Goal: Find specific page/section: Find specific page/section

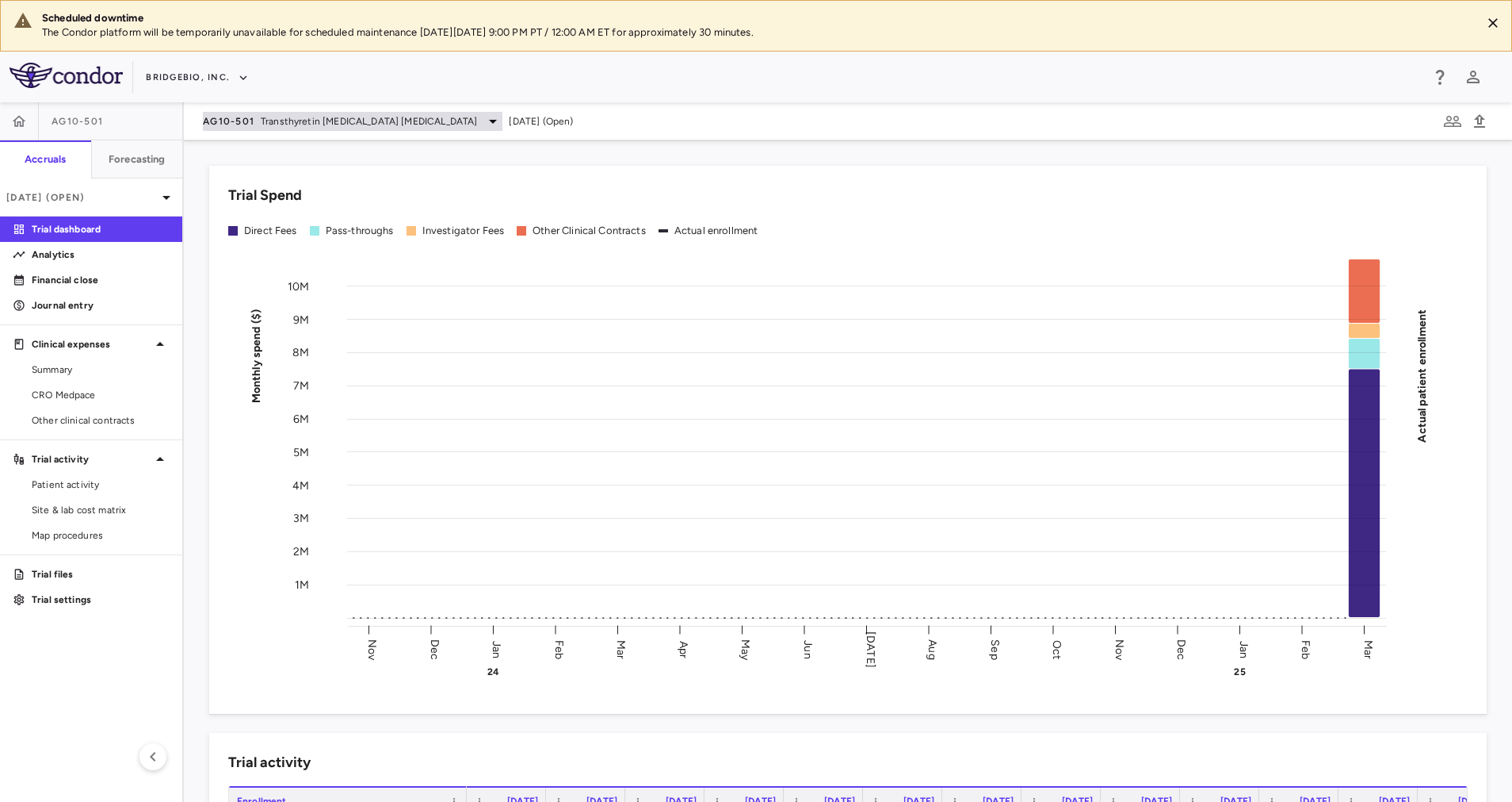
click at [424, 128] on span "Transthyretin Amyloid Cardiomyopathy" at bounding box center [369, 121] width 216 height 14
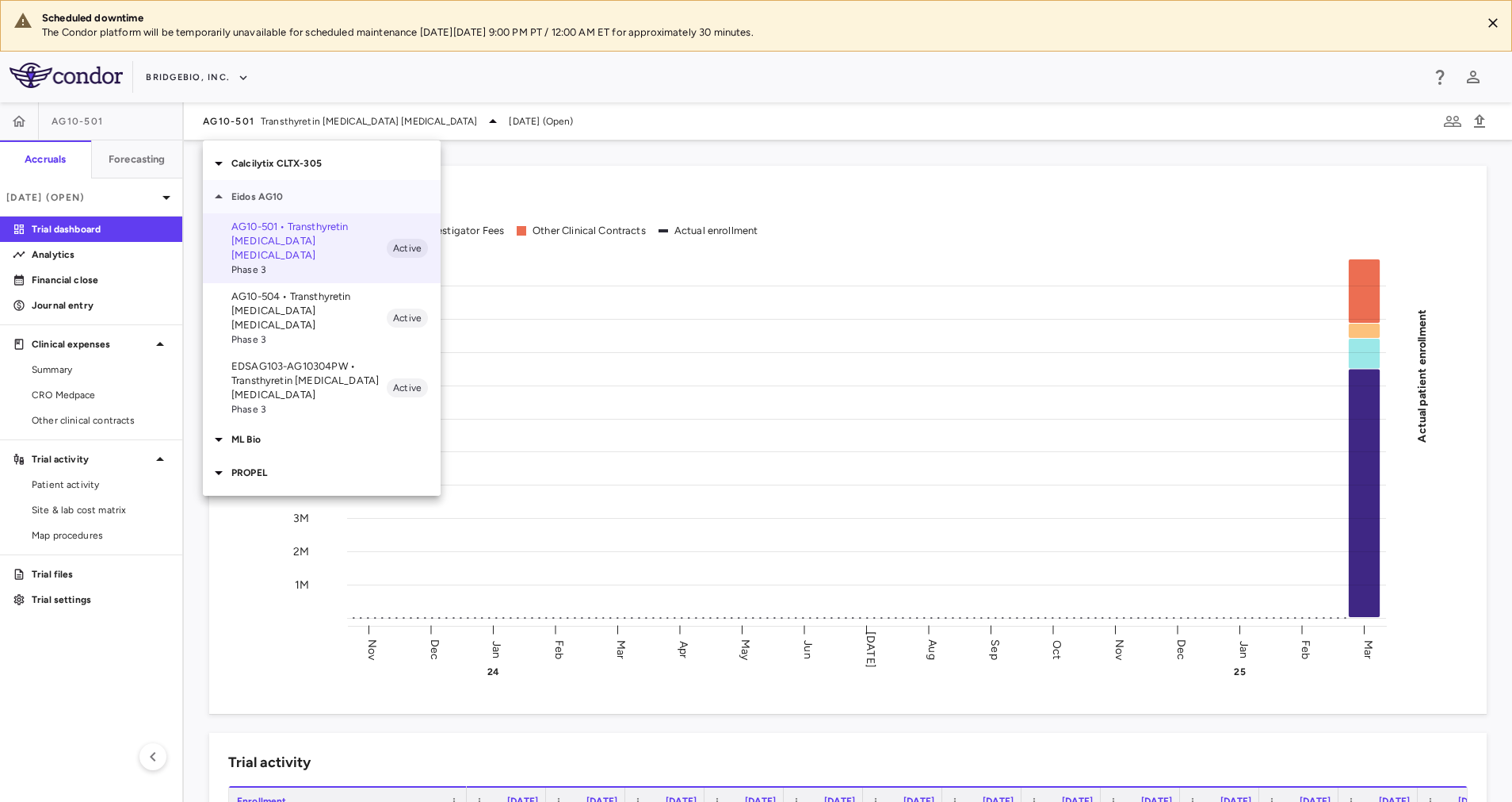
click at [297, 195] on p "Eidos AG10" at bounding box center [336, 196] width 209 height 14
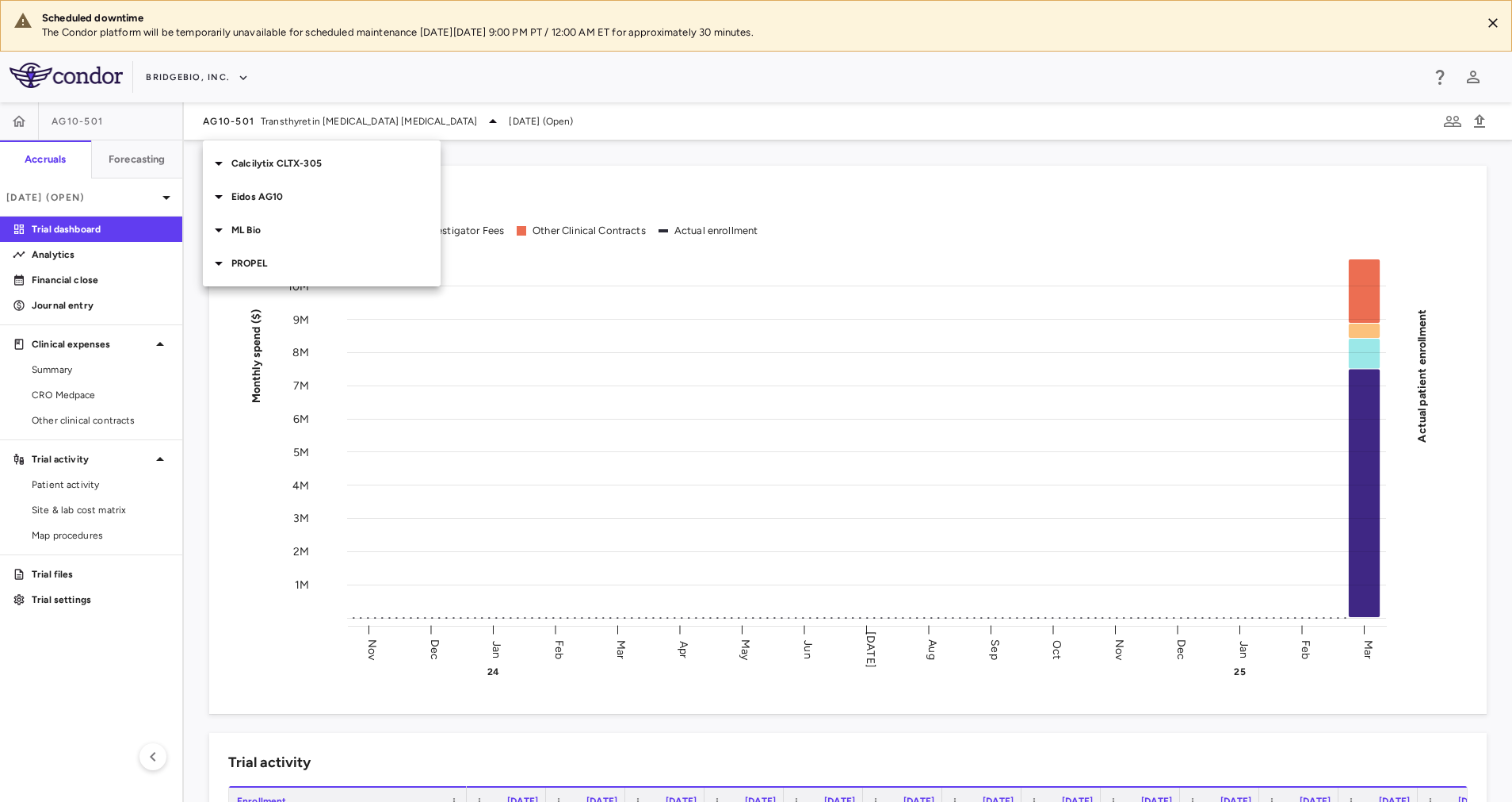
click at [280, 259] on p "PROPEL" at bounding box center [336, 263] width 209 height 14
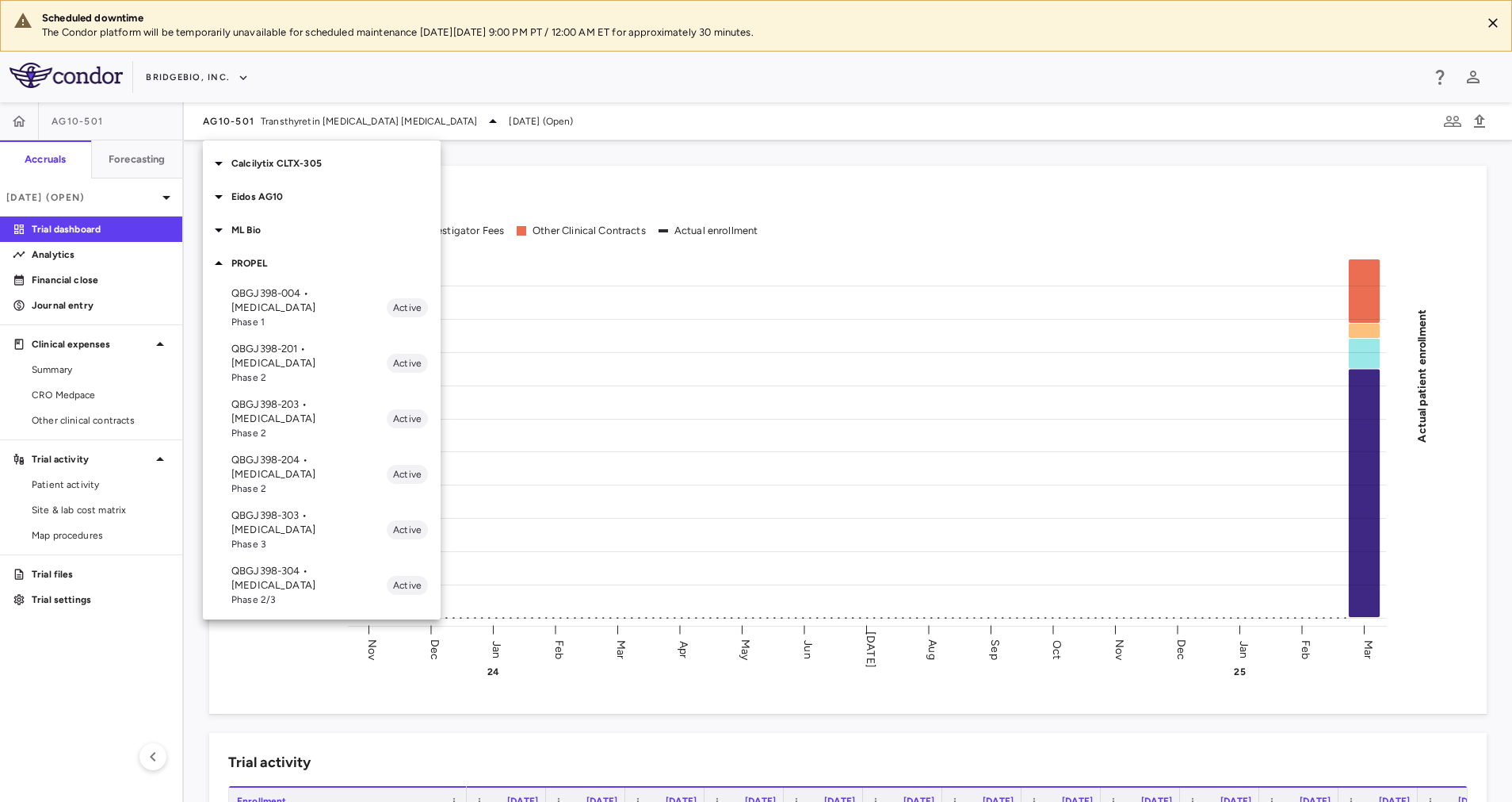
click at [328, 305] on p "QBGJ398-004 • [MEDICAL_DATA]" at bounding box center [309, 300] width 155 height 29
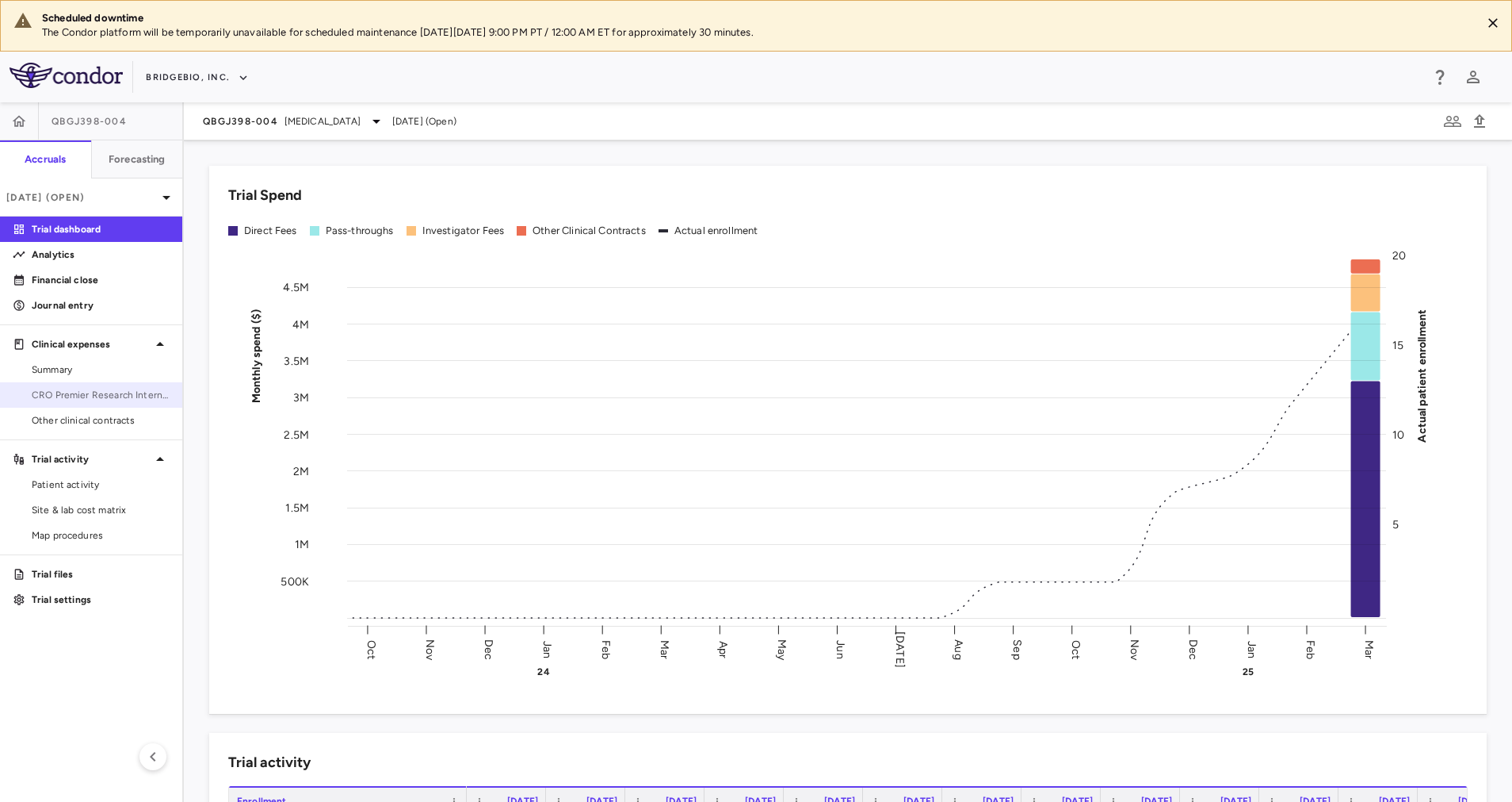
click at [99, 401] on span "CRO Premier Research International" at bounding box center [101, 394] width 138 height 14
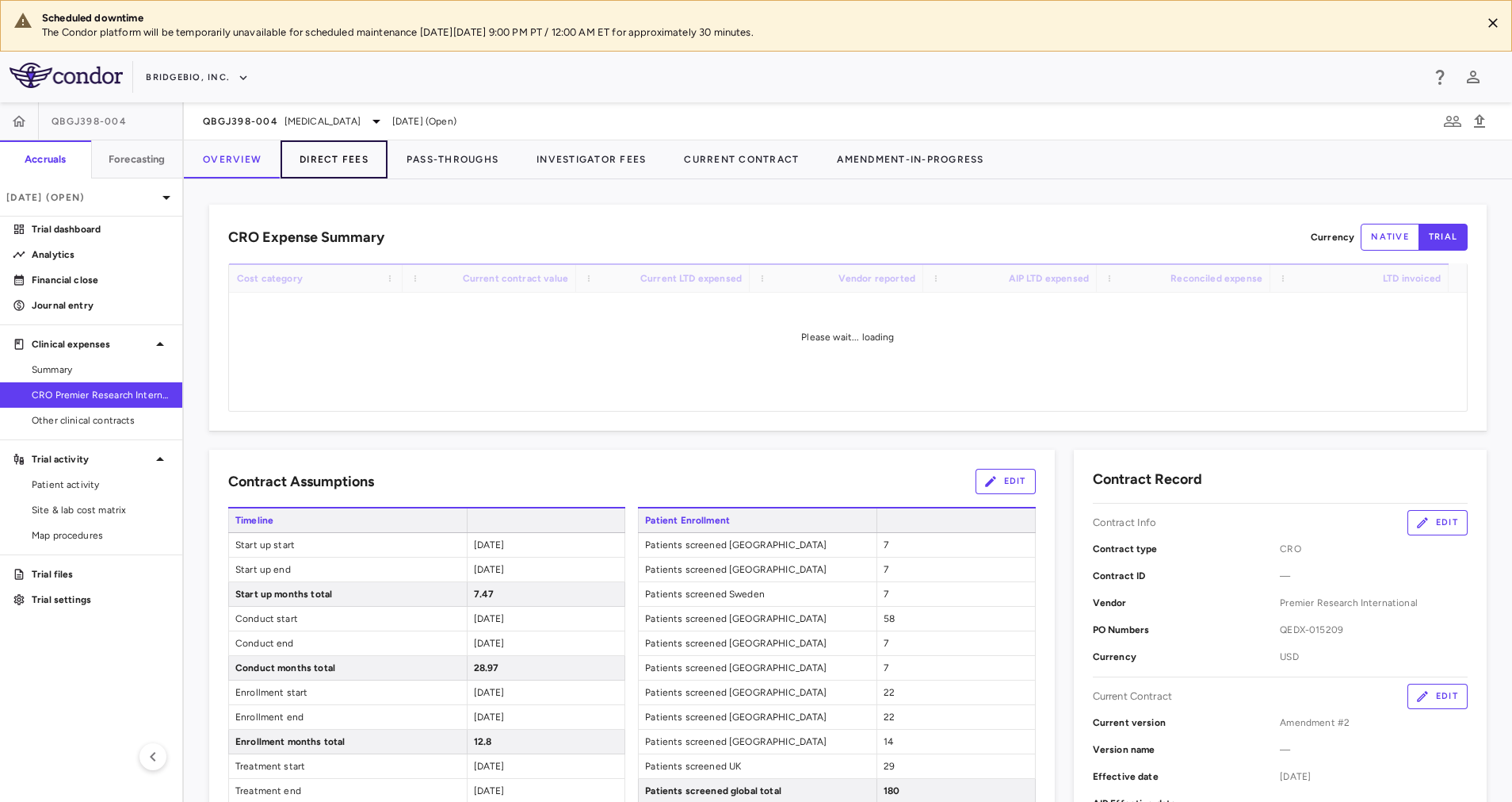
click at [337, 159] on button "Direct Fees" at bounding box center [333, 159] width 107 height 38
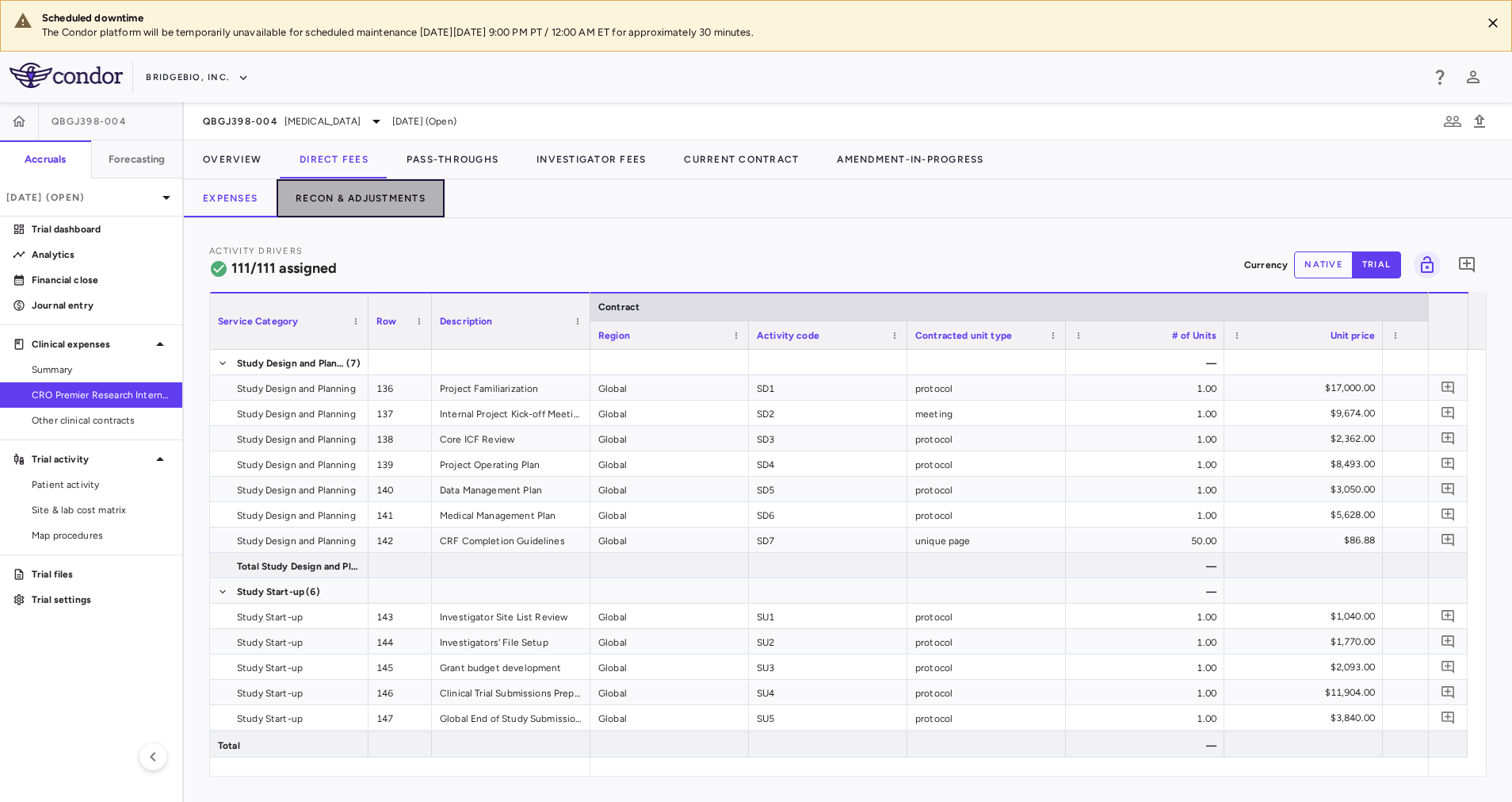
click at [382, 196] on button "Recon & Adjustments" at bounding box center [360, 197] width 168 height 38
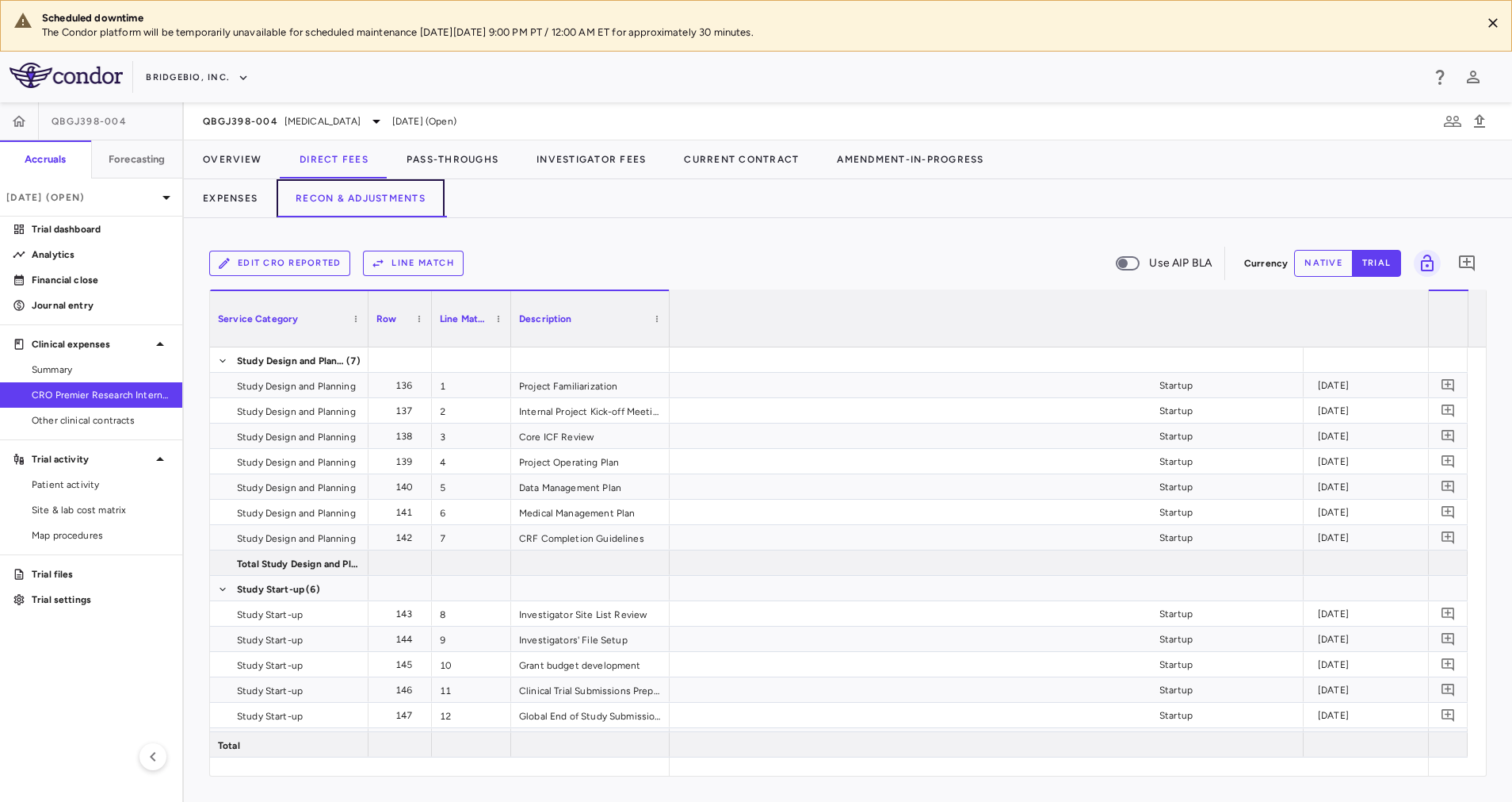
scroll to position [0, 2531]
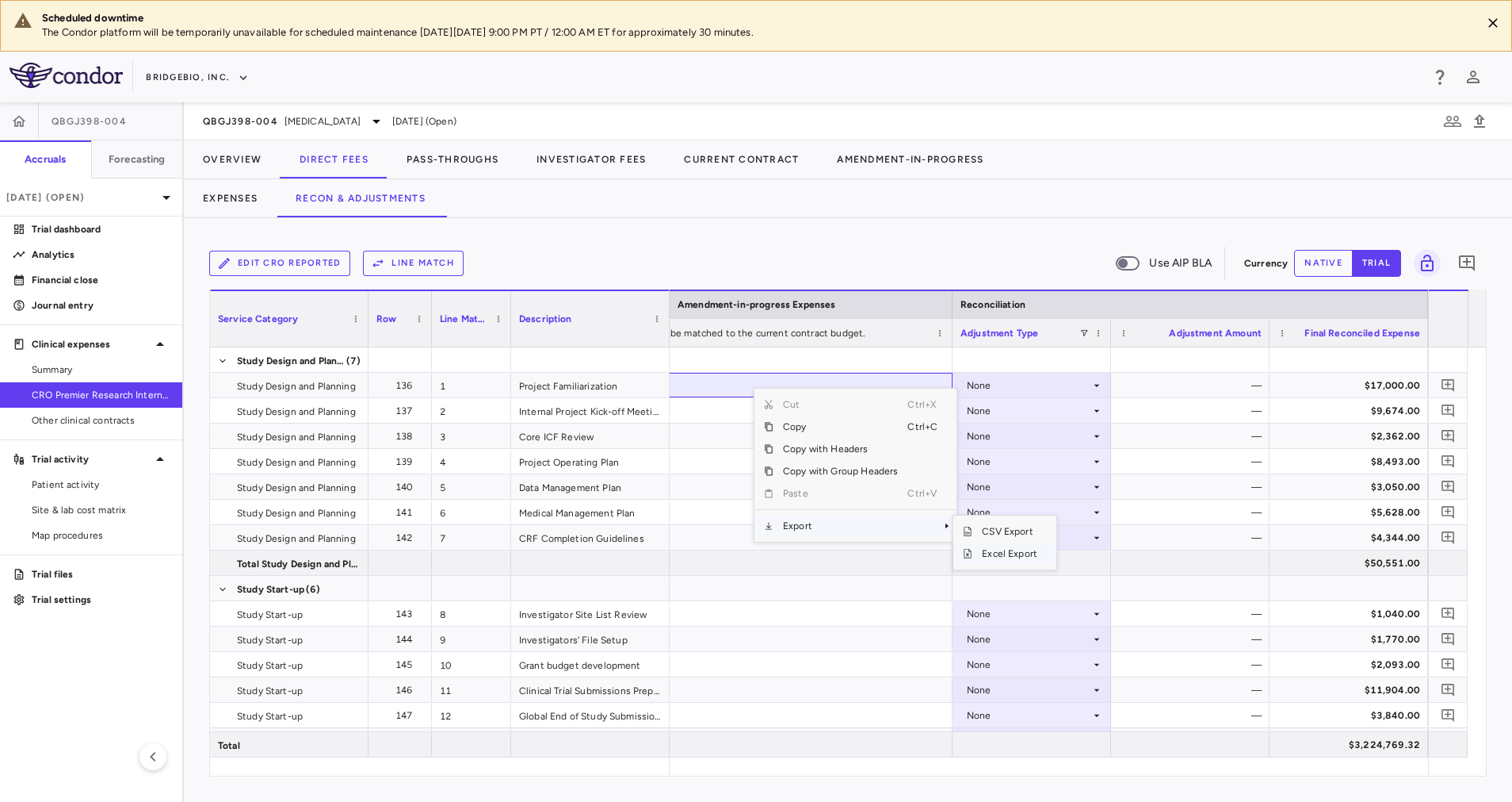
click at [999, 551] on span "Excel Export" at bounding box center [1009, 553] width 74 height 22
click at [769, 248] on div "Edit CRO reported Line Match Use AIP BLA" at bounding box center [723, 264] width 1029 height 34
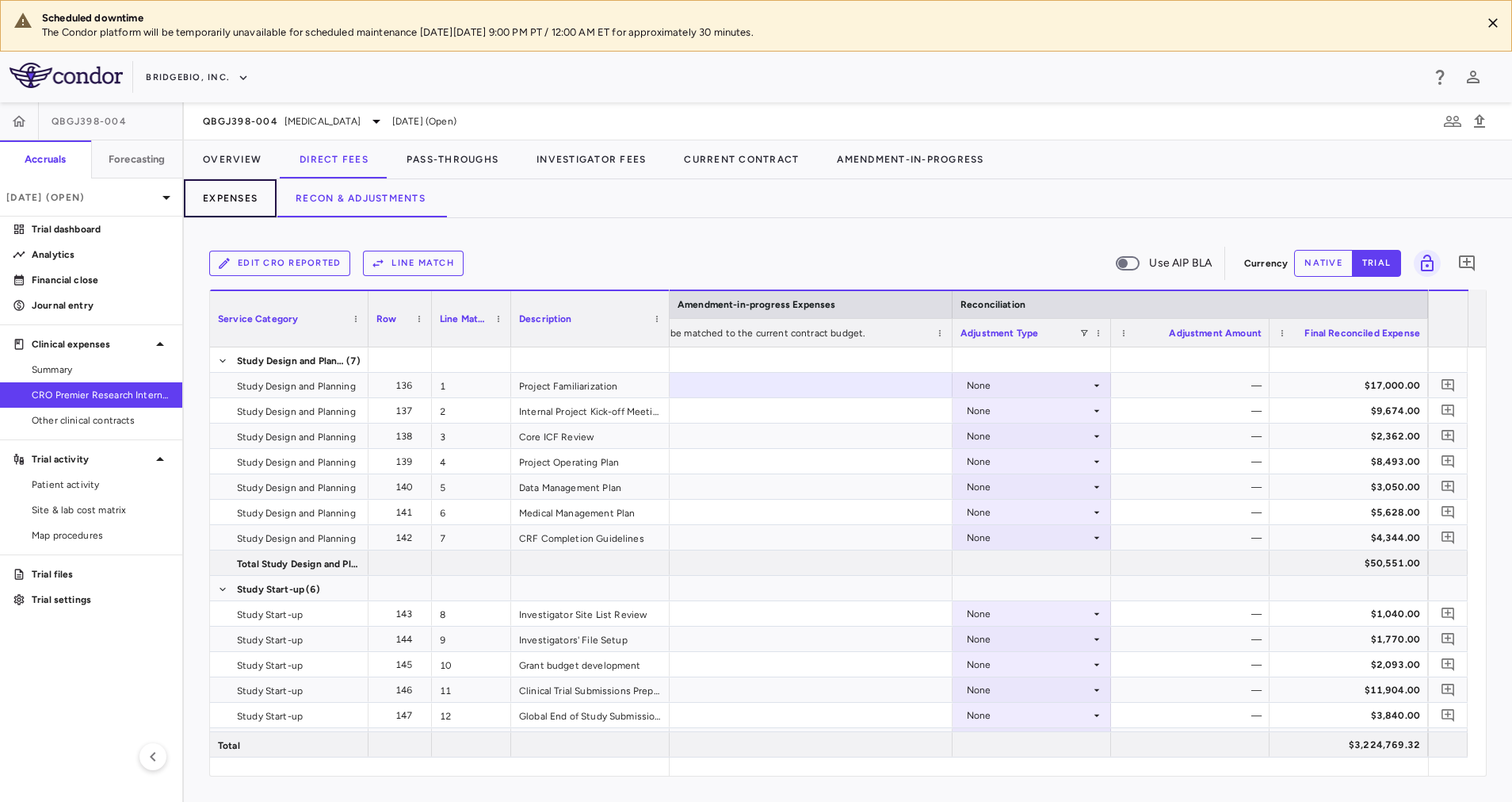
click at [255, 197] on button "Expenses" at bounding box center [230, 197] width 93 height 38
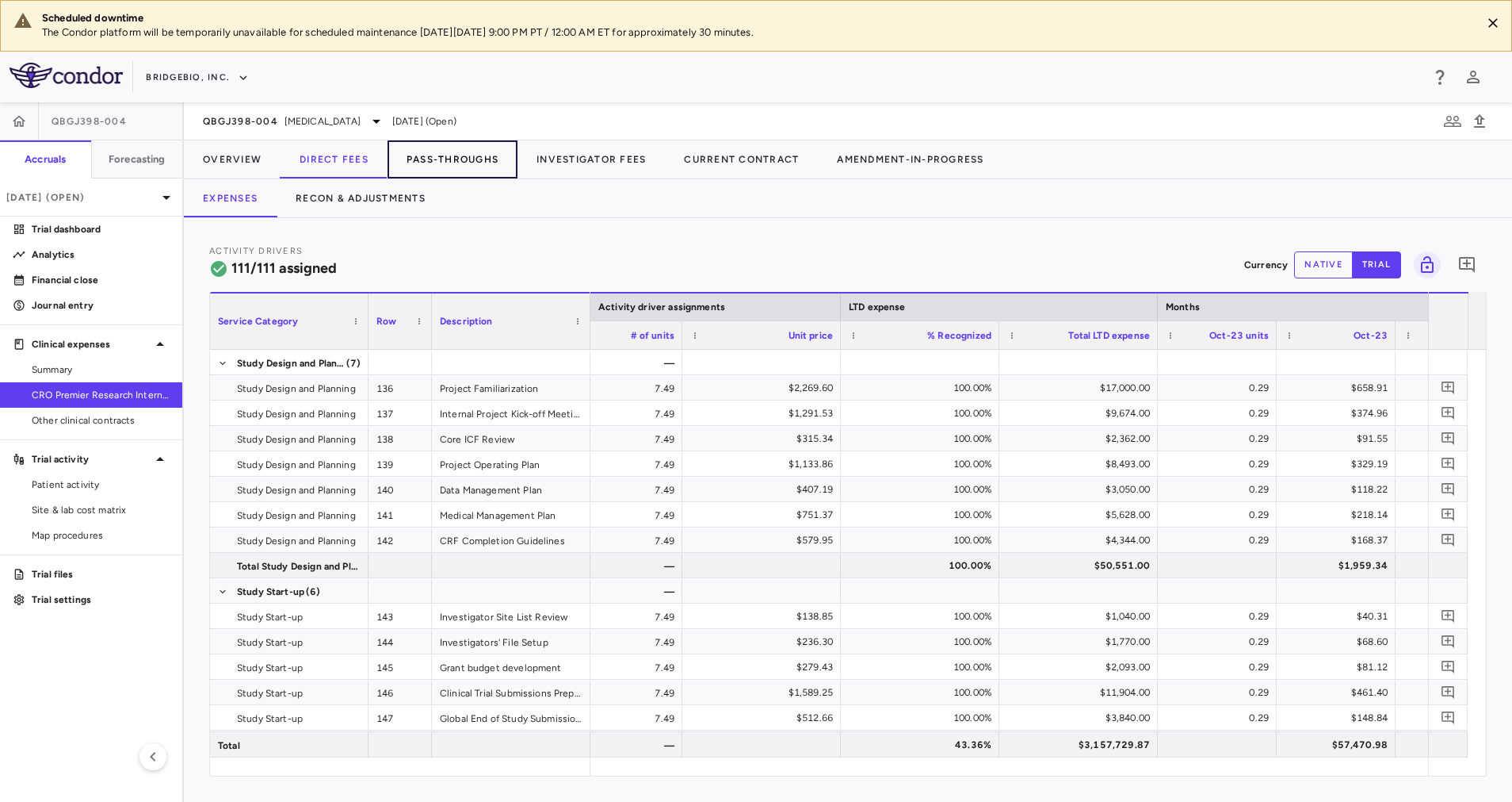
click at [440, 152] on button "Pass-Throughs" at bounding box center [452, 159] width 130 height 38
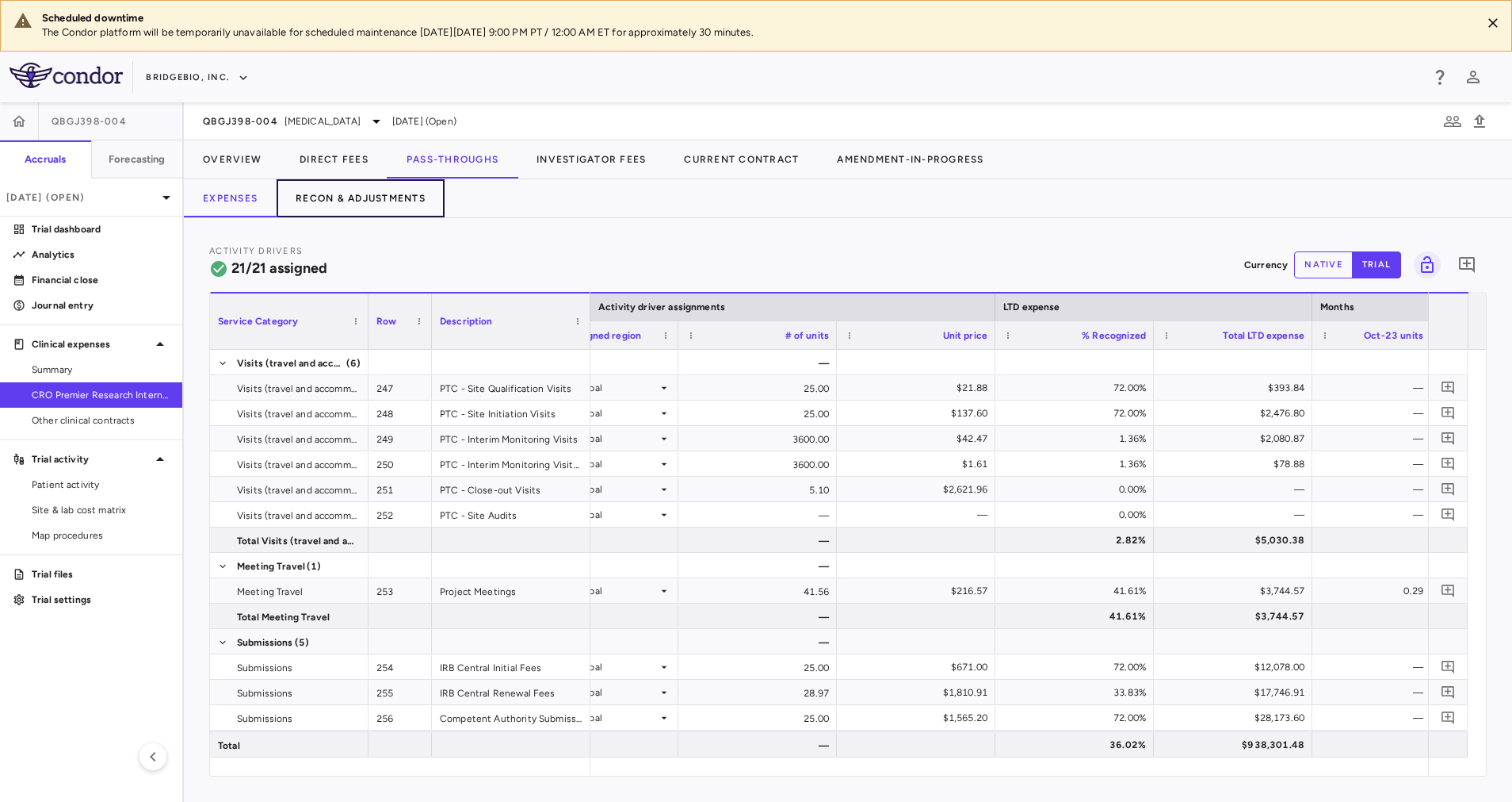
click at [400, 199] on button "Recon & Adjustments" at bounding box center [360, 197] width 168 height 38
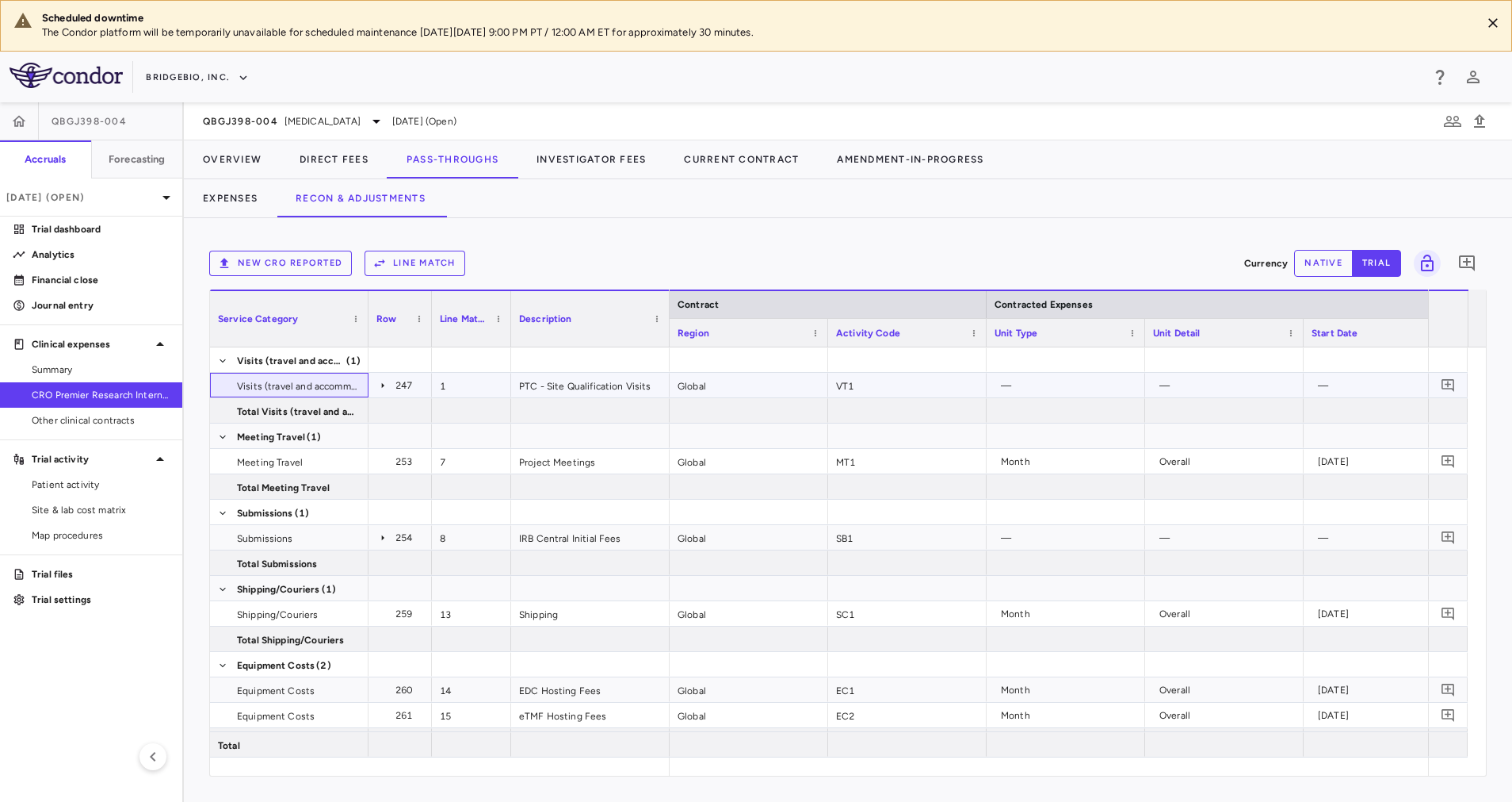
click at [372, 385] on div "Visits (travel and accommodation costs) 247 1 PTC - Site Qualification Visits" at bounding box center [440, 385] width 460 height 25
click at [380, 385] on icon at bounding box center [383, 386] width 13 height 13
click at [380, 389] on icon at bounding box center [383, 386] width 13 height 13
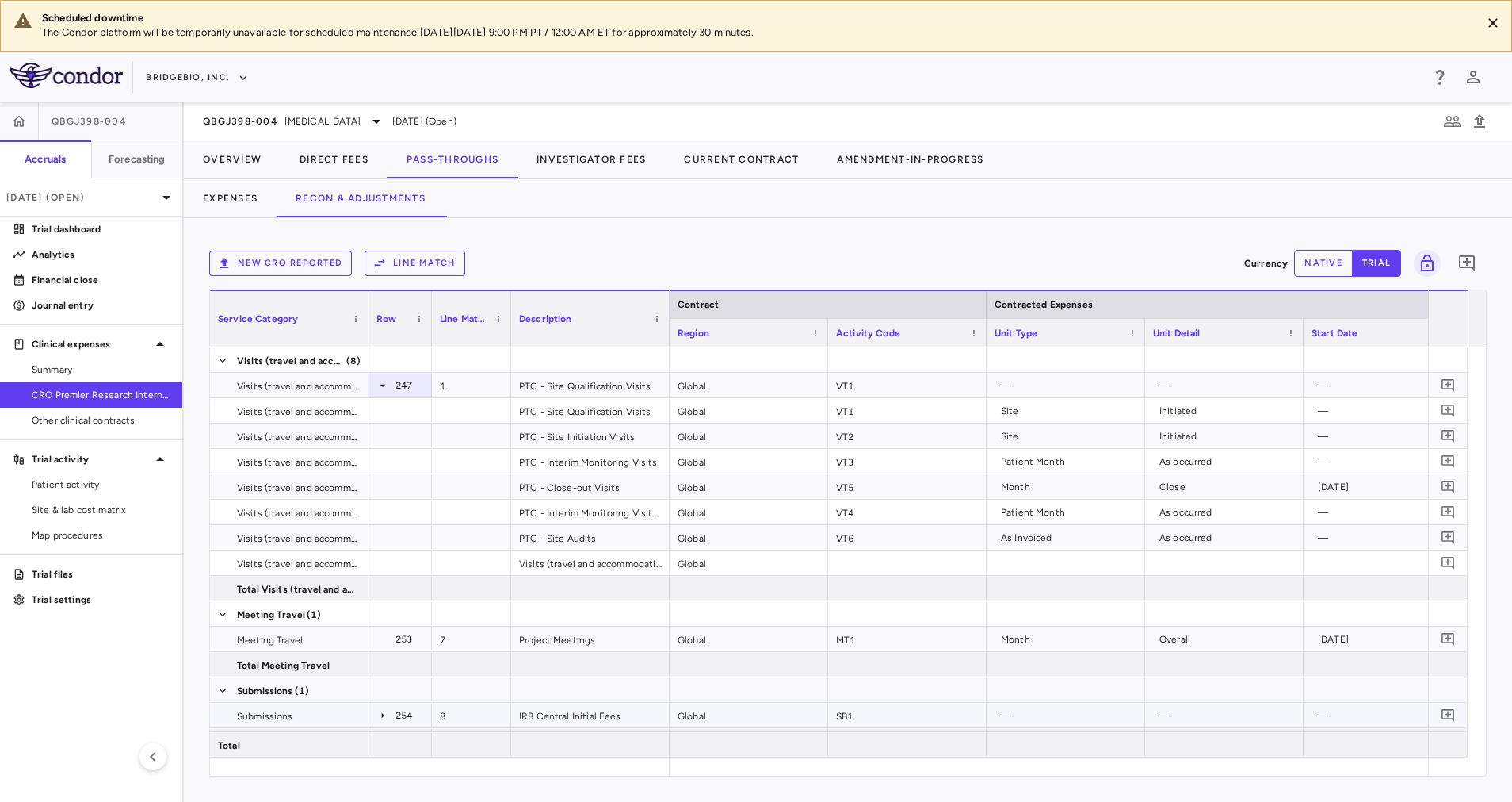
click at [381, 714] on icon at bounding box center [383, 715] width 13 height 13
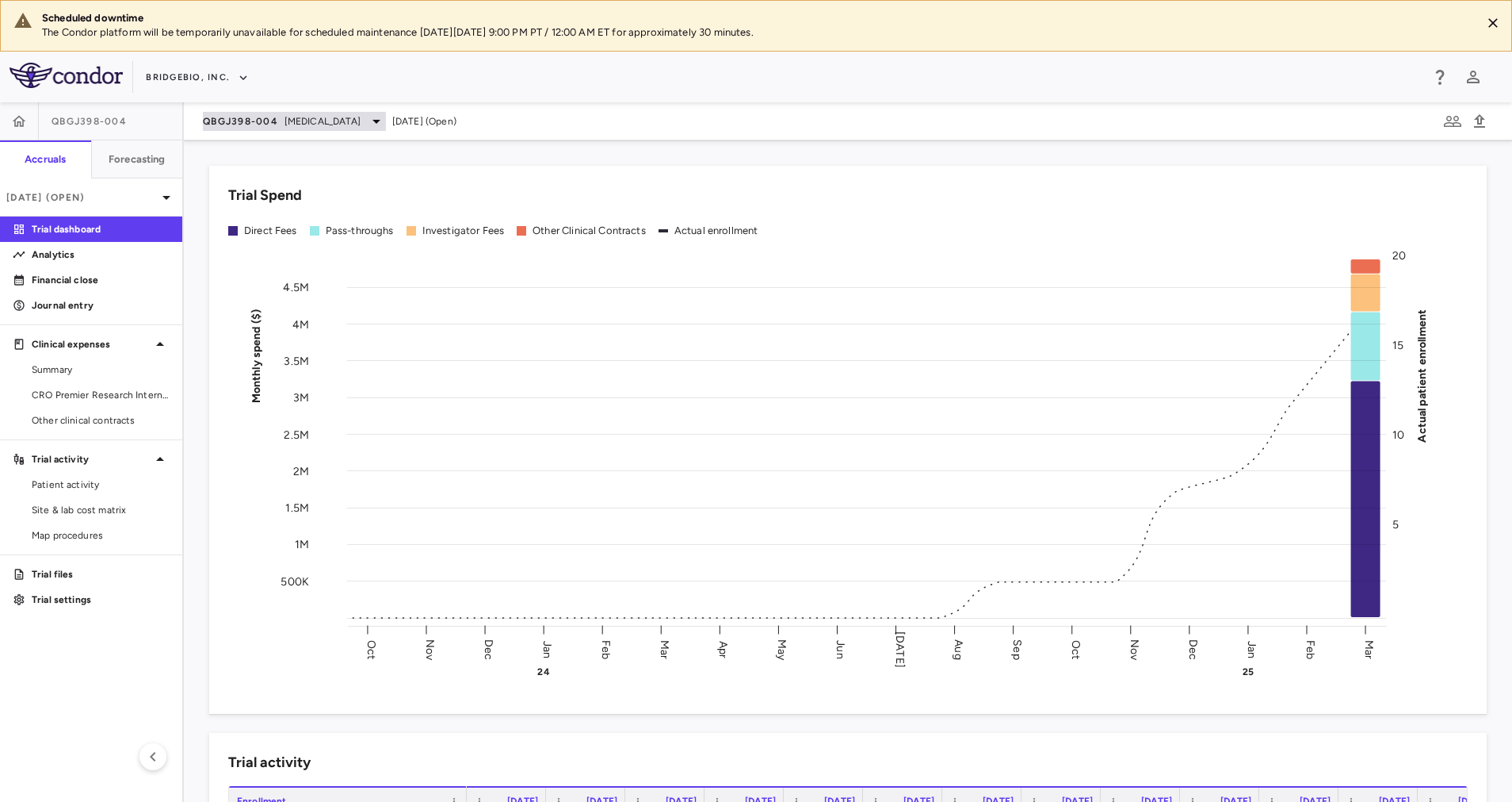
click at [332, 125] on span "[MEDICAL_DATA]" at bounding box center [323, 121] width 76 height 14
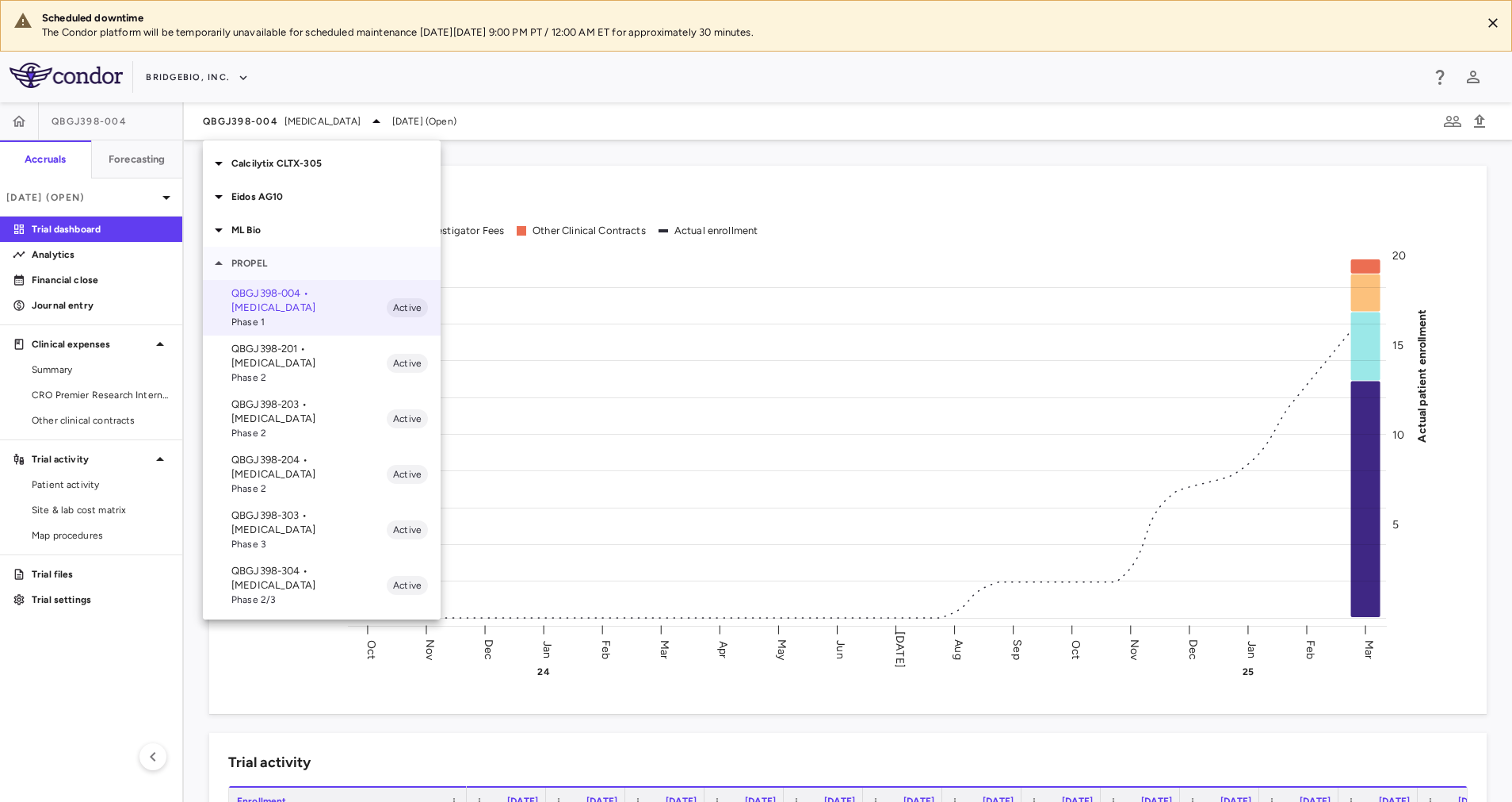
click at [268, 264] on p "PROPEL" at bounding box center [336, 263] width 209 height 14
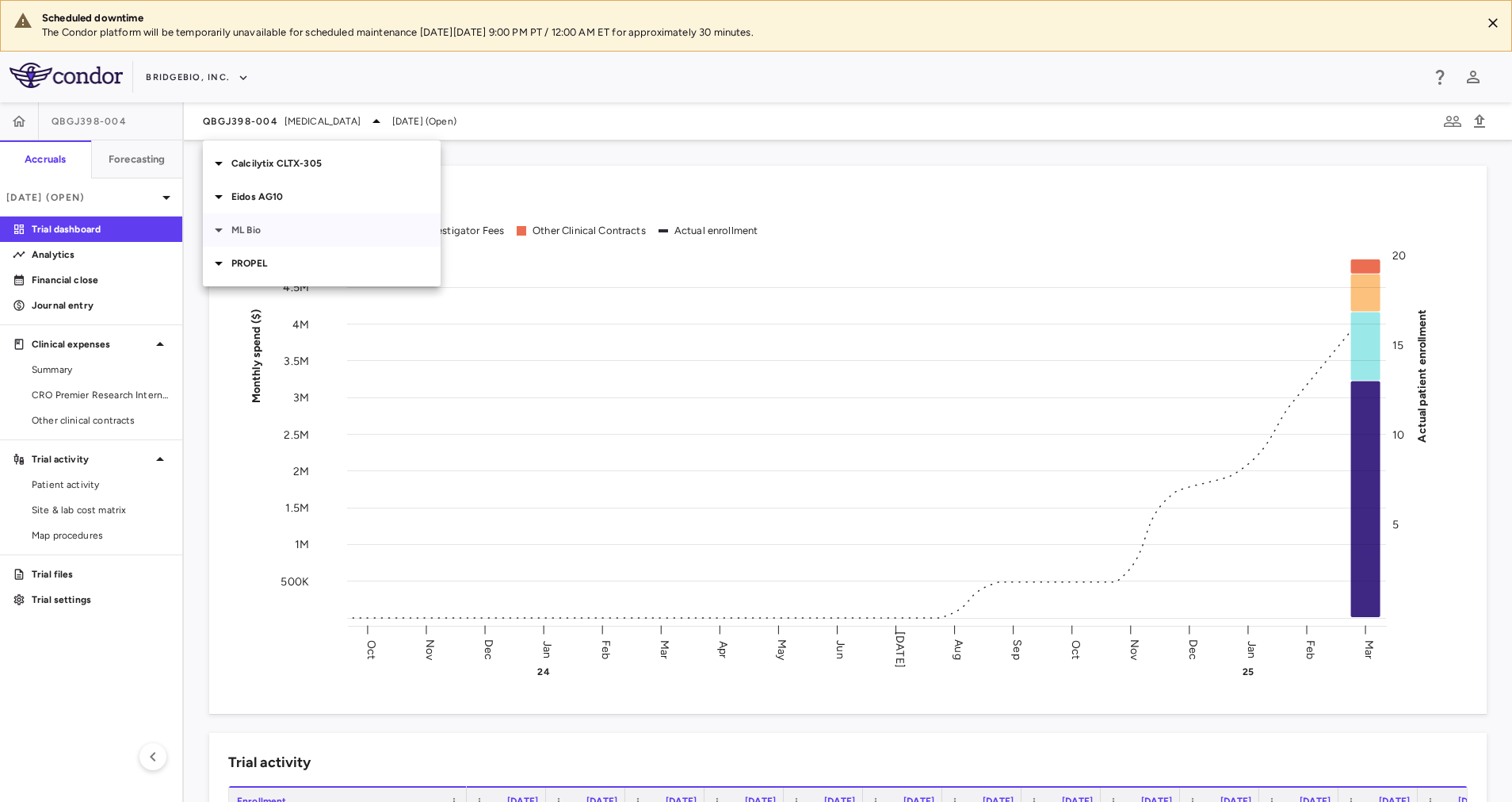
click at [264, 231] on p "ML Bio" at bounding box center [336, 229] width 209 height 14
click at [312, 265] on p "MLB-01-005 • Limb GirdleMuscular [MEDICAL_DATA]" at bounding box center [309, 275] width 155 height 43
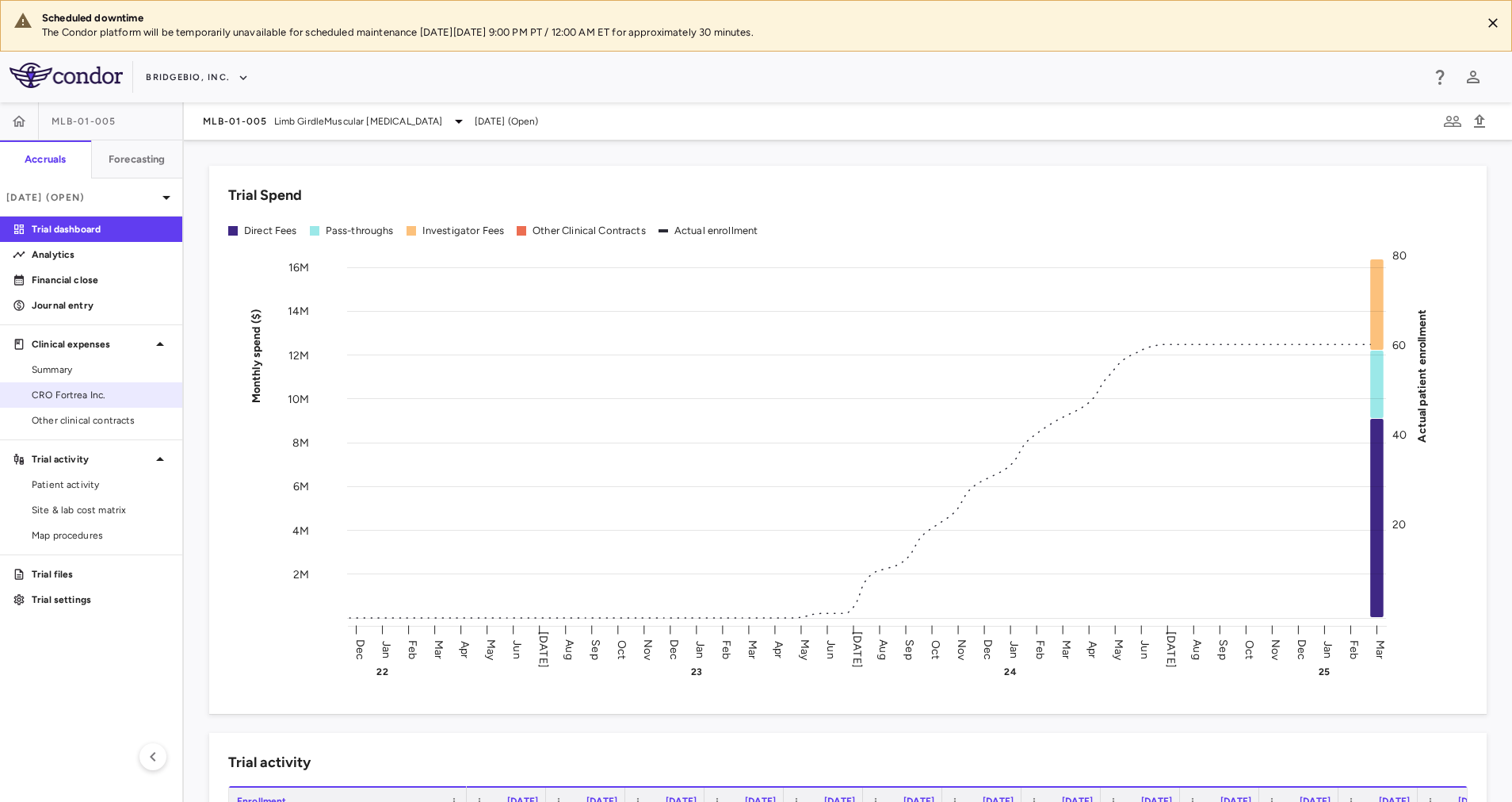
click at [82, 395] on span "CRO Fortrea Inc." at bounding box center [101, 394] width 138 height 14
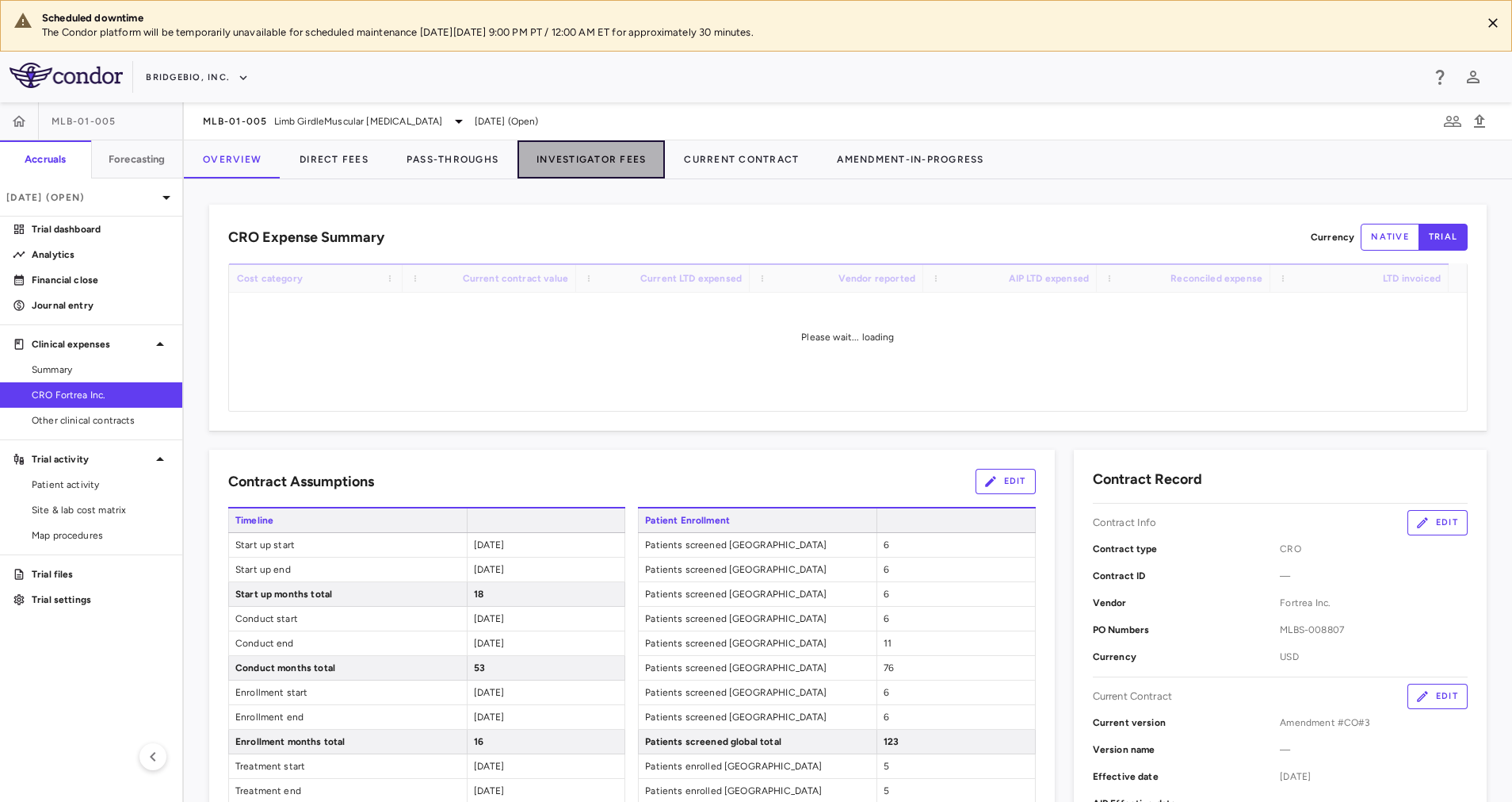
click at [559, 161] on button "Investigator Fees" at bounding box center [591, 159] width 147 height 38
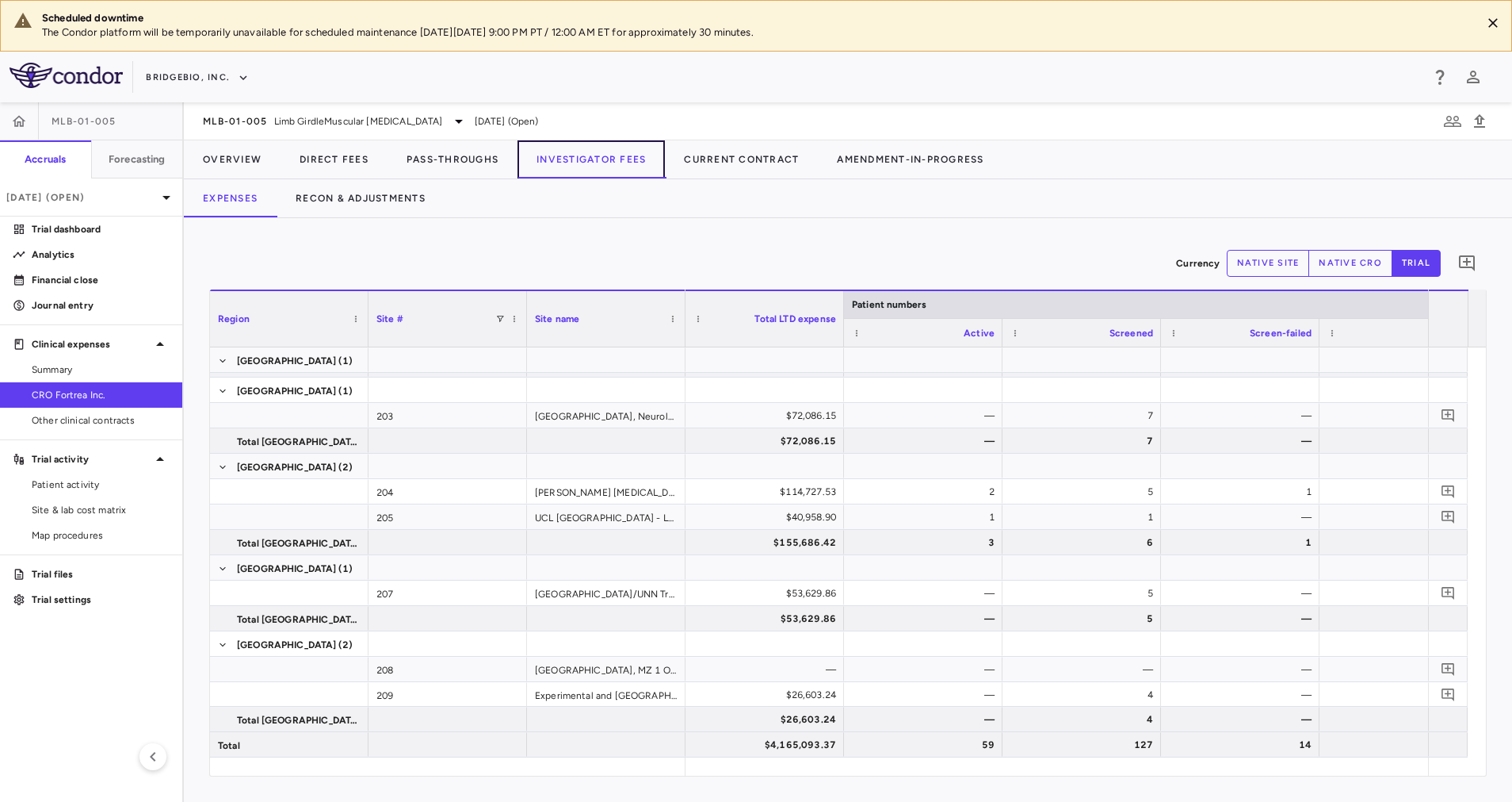
scroll to position [656, 0]
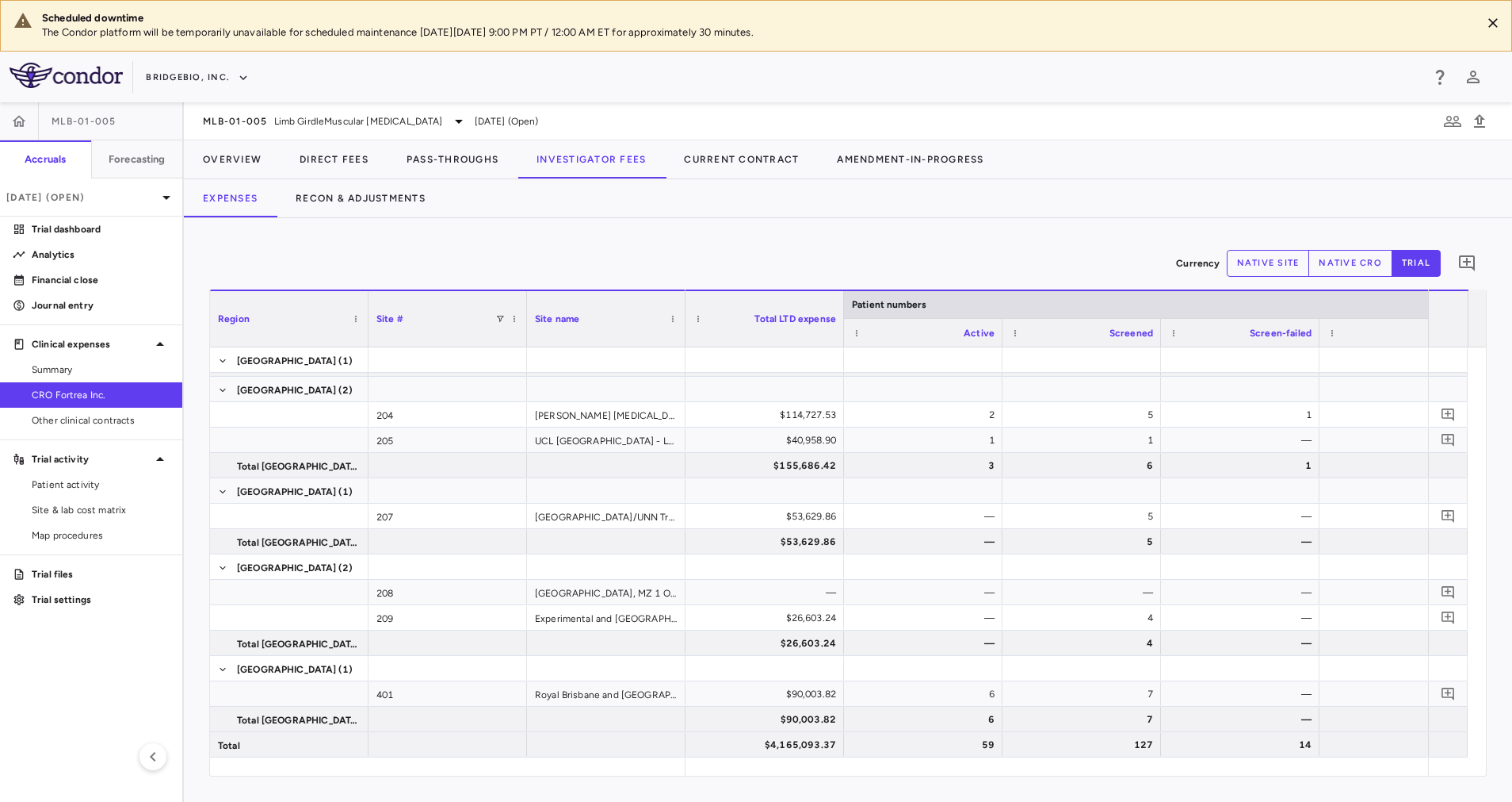
click at [1248, 267] on button "native site" at bounding box center [1268, 263] width 83 height 27
click at [1425, 260] on button "trial" at bounding box center [1416, 263] width 49 height 27
